Goal: Find contact information: Find contact information

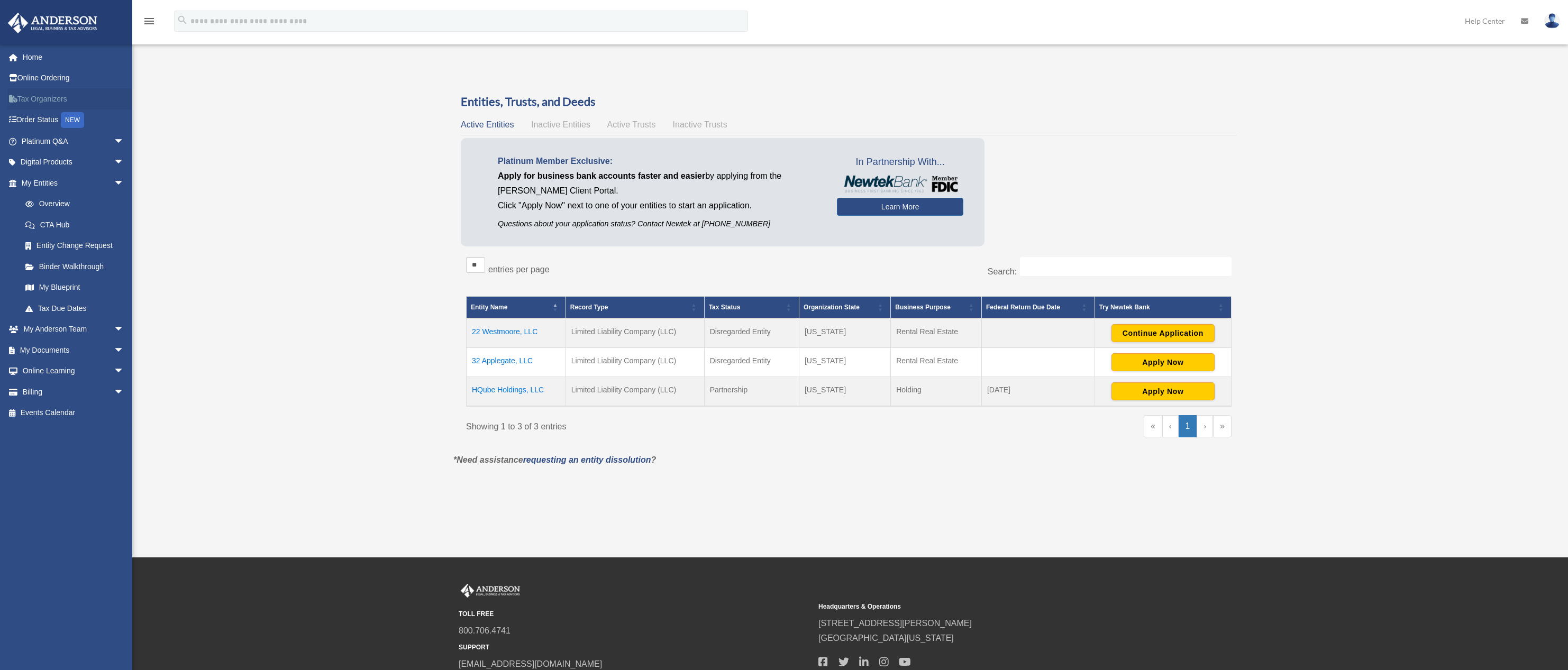
click at [50, 98] on link "Tax Organizers" at bounding box center [73, 98] width 133 height 21
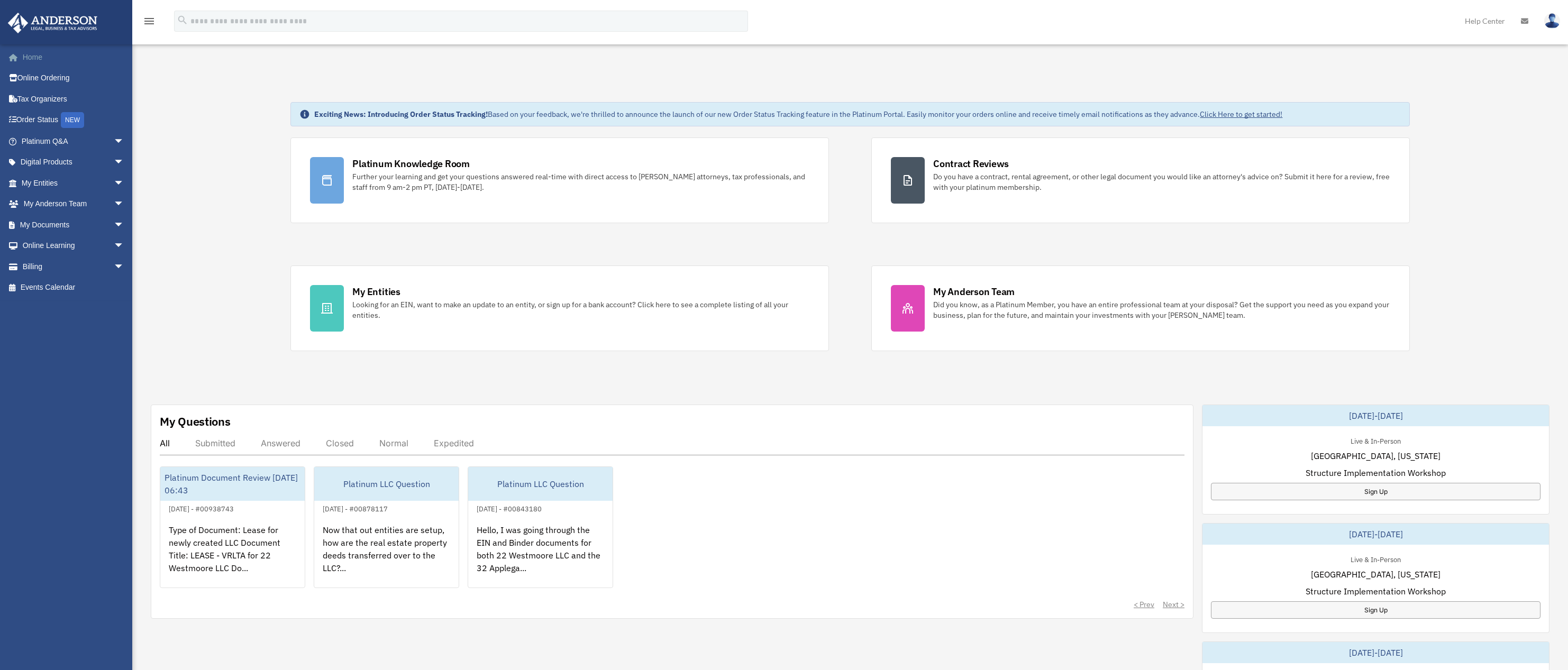
click at [24, 56] on link "Home" at bounding box center [73, 57] width 133 height 21
click at [50, 266] on link "Billing arrow_drop_down" at bounding box center [73, 266] width 133 height 21
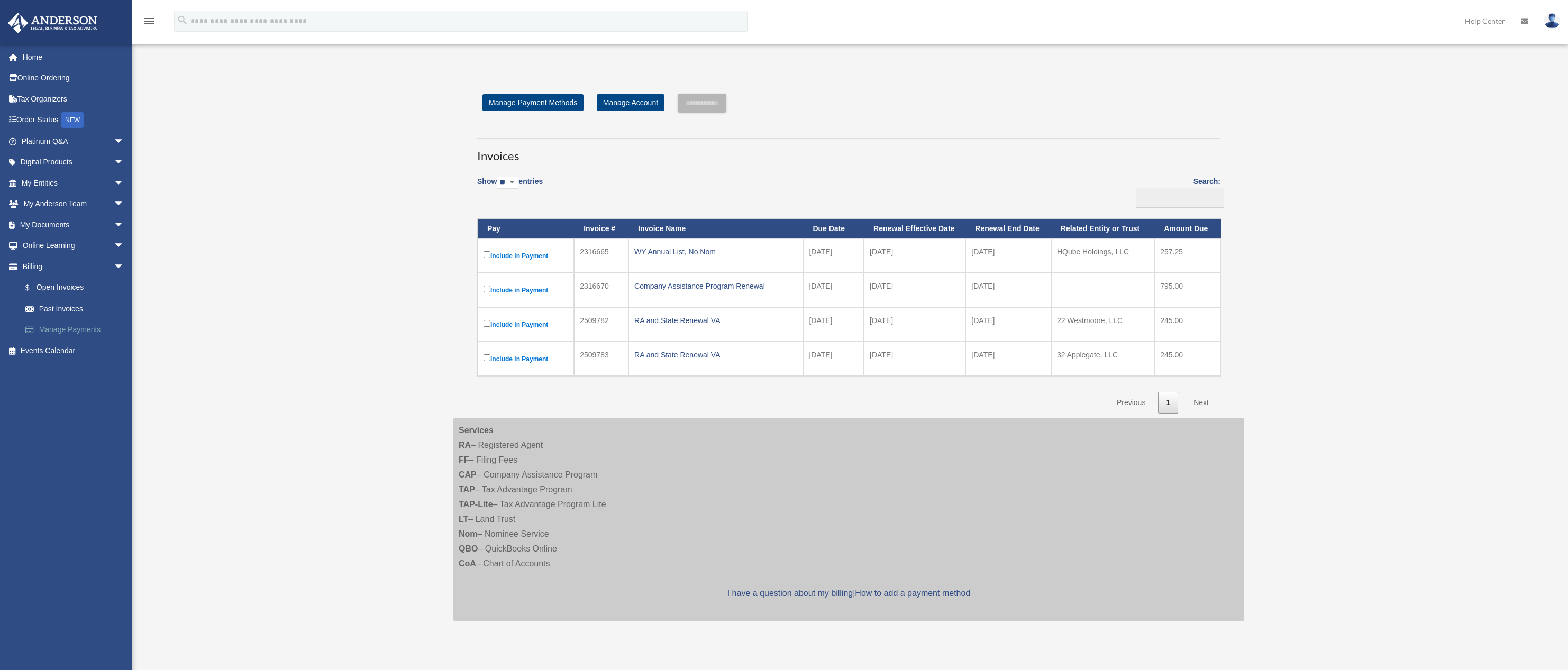
click at [63, 330] on link "Manage Payments" at bounding box center [77, 330] width 125 height 21
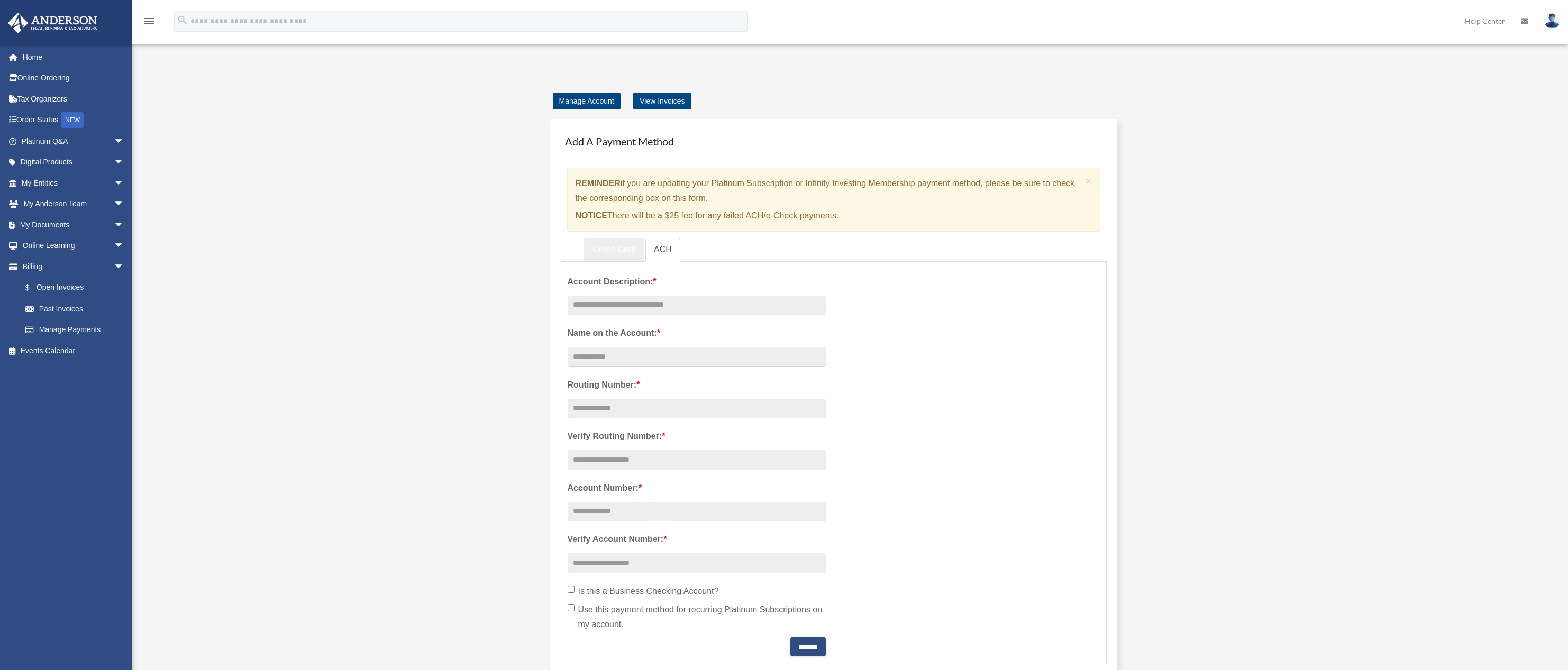
click at [606, 242] on link "Credit Card" at bounding box center [614, 250] width 60 height 24
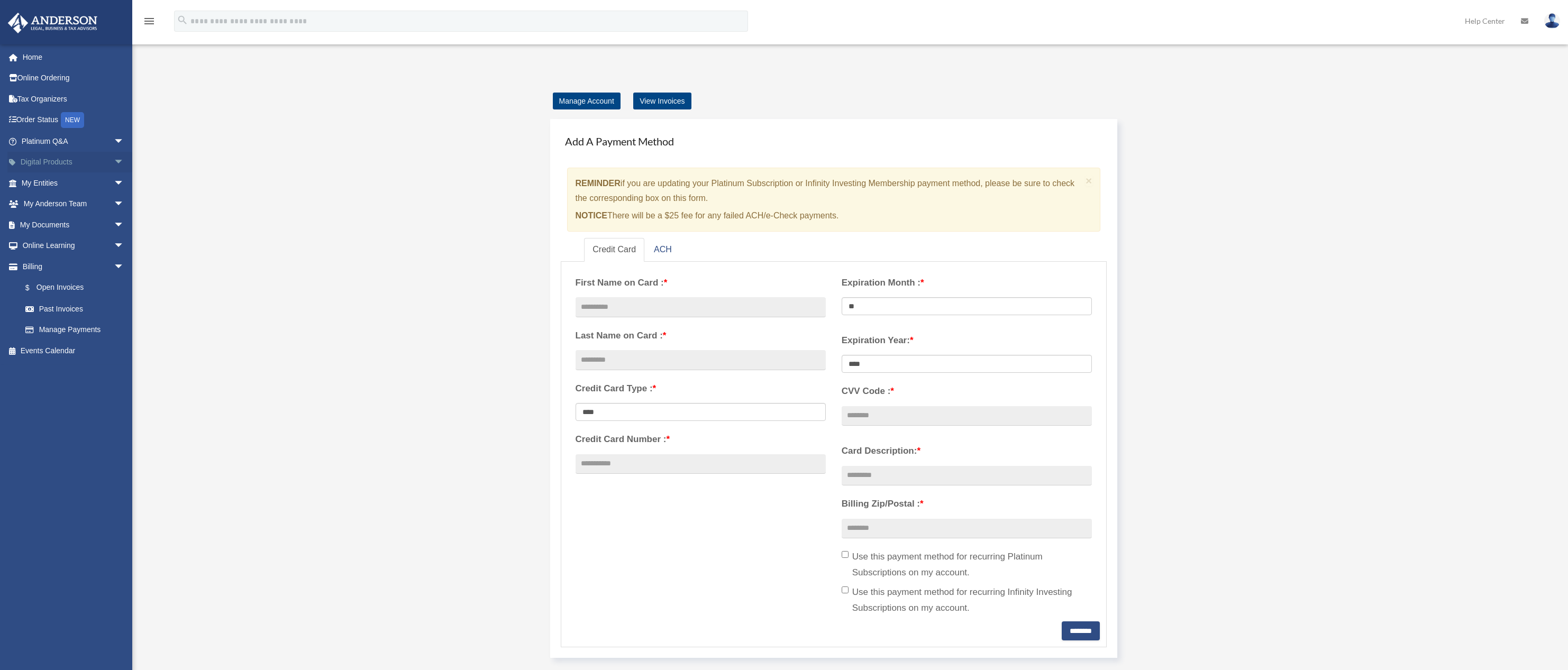
click at [57, 162] on link "Digital Products arrow_drop_down" at bounding box center [73, 162] width 133 height 21
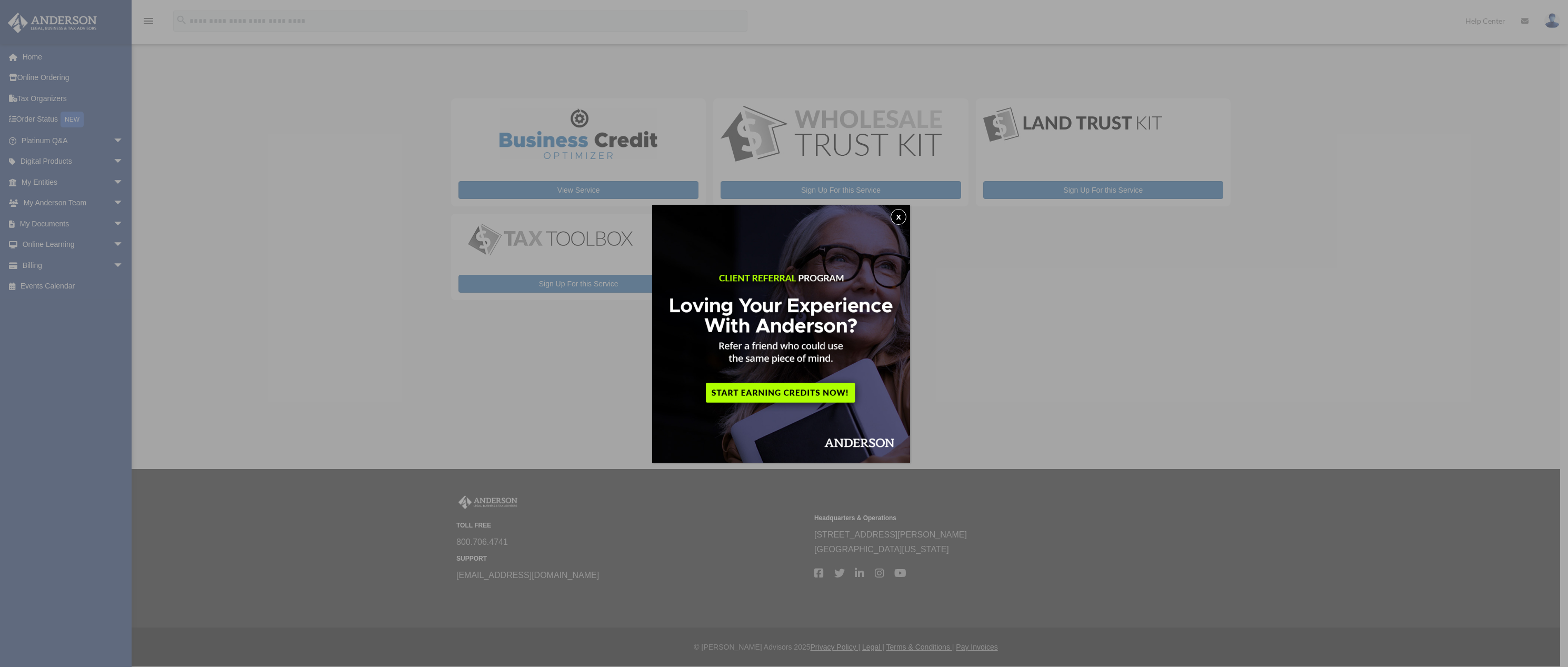
click at [903, 218] on button "x" at bounding box center [898, 217] width 16 height 16
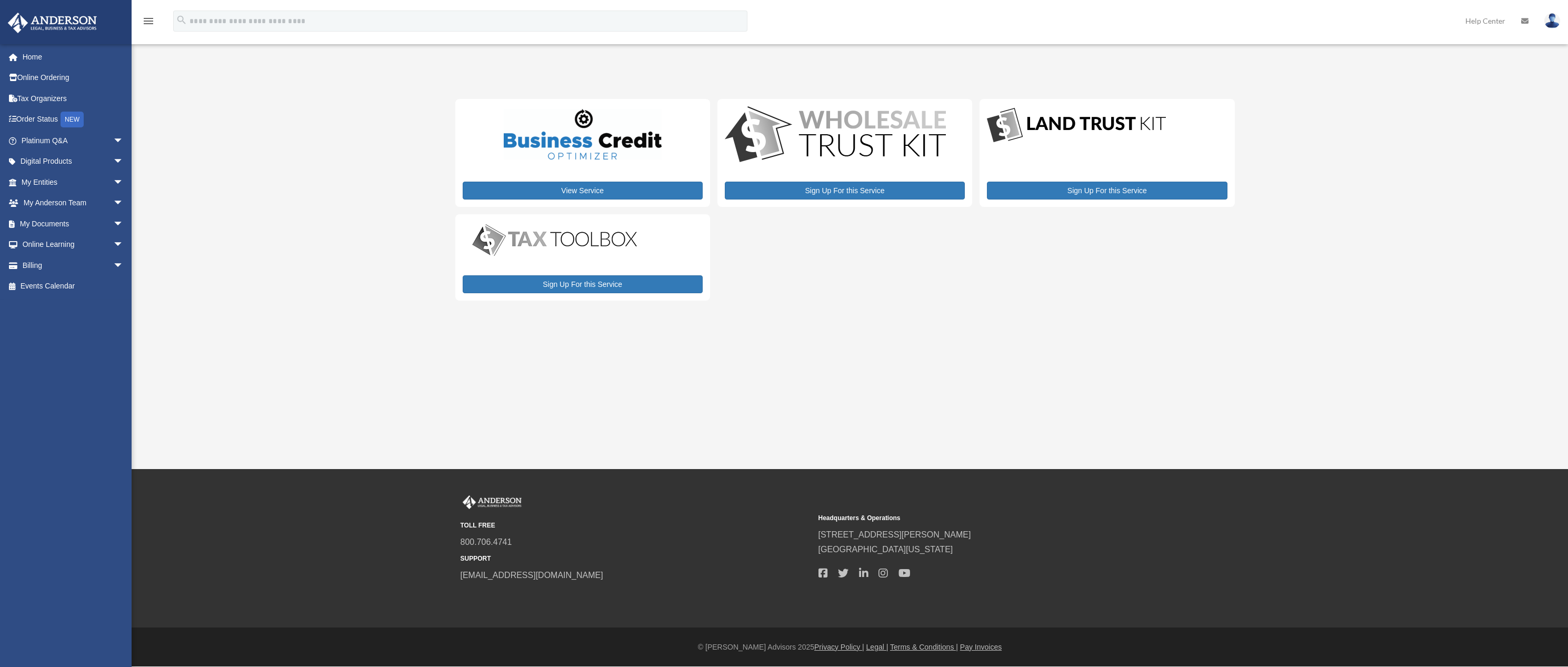
click at [583, 242] on img at bounding box center [555, 240] width 184 height 37
click at [46, 140] on link "Platinum Q&A arrow_drop_down" at bounding box center [73, 140] width 132 height 21
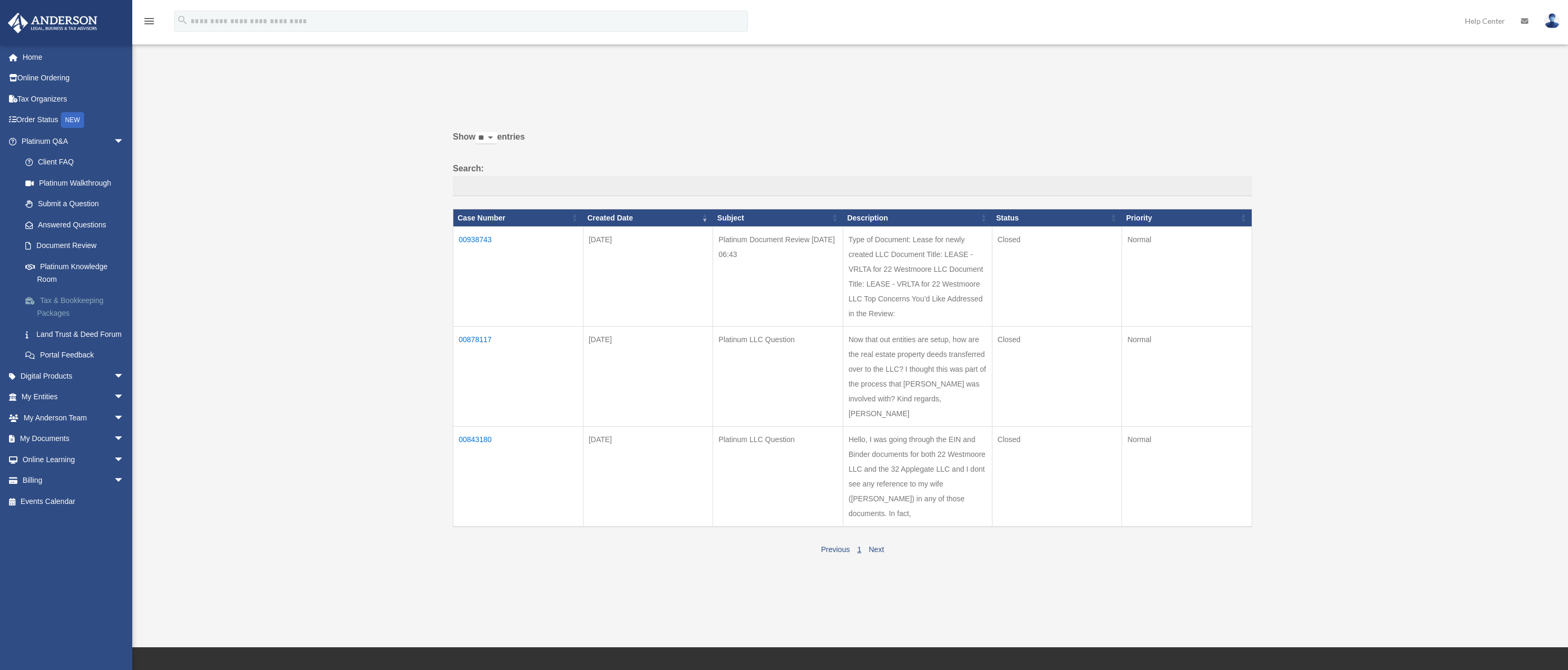
click at [69, 300] on link "Tax & Bookkeeping Packages" at bounding box center [77, 307] width 125 height 34
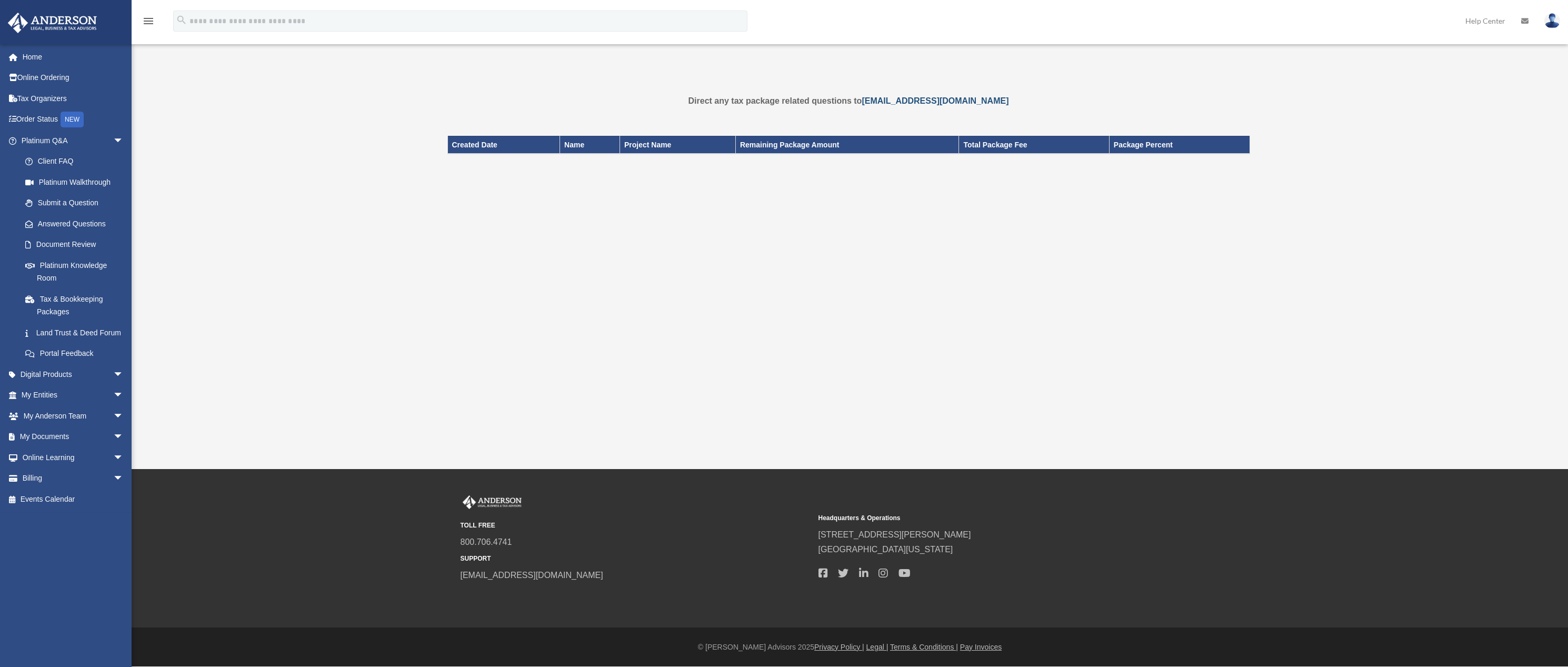
click at [895, 100] on link "[EMAIL_ADDRESS][DOMAIN_NAME]" at bounding box center [934, 101] width 147 height 9
click at [1035, 103] on p "Direct any tax package related questions to [EMAIL_ADDRESS][DOMAIN_NAME]" at bounding box center [849, 101] width 802 height 15
drag, startPoint x: 1010, startPoint y: 100, endPoint x: 867, endPoint y: 101, distance: 143.0
click at [867, 101] on p "Direct any tax package related questions to [EMAIL_ADDRESS][DOMAIN_NAME]" at bounding box center [849, 101] width 802 height 15
copy link "[EMAIL_ADDRESS][DOMAIN_NAME]"
